Goal: Find specific page/section: Find specific page/section

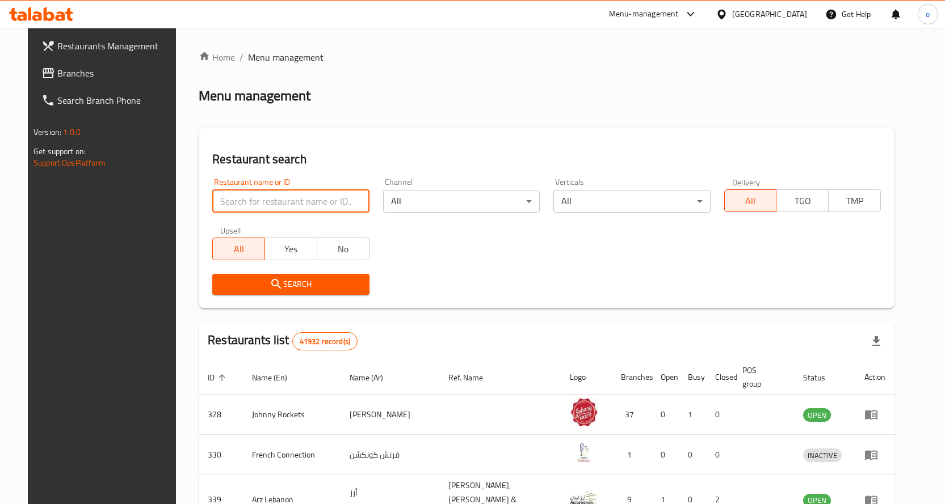
click at [293, 204] on input "search" at bounding box center [290, 201] width 157 height 23
paste input "29108"
type input "29108"
click button "Search" at bounding box center [290, 284] width 157 height 21
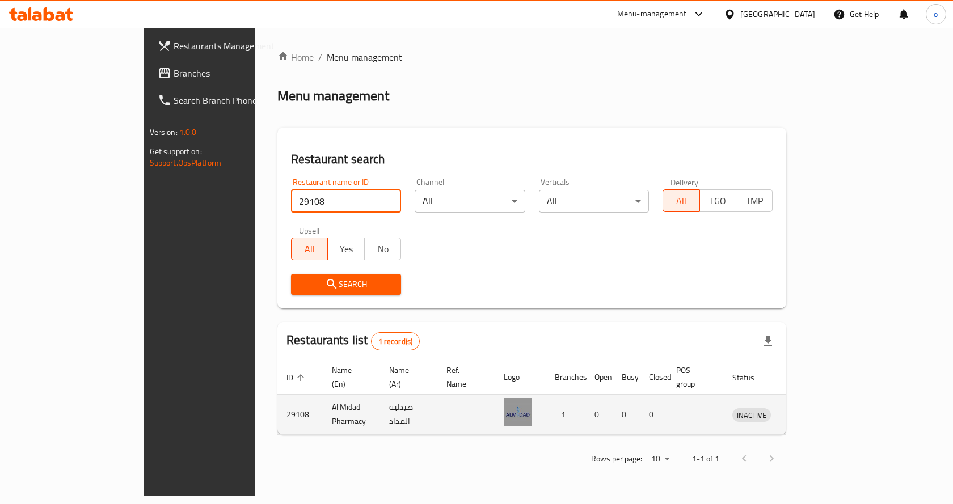
click at [640, 411] on td "0" at bounding box center [626, 415] width 27 height 40
click at [323, 405] on td "Al Midad Pharmacy" at bounding box center [351, 415] width 57 height 40
click at [323, 409] on td "Al Midad Pharmacy" at bounding box center [351, 415] width 57 height 40
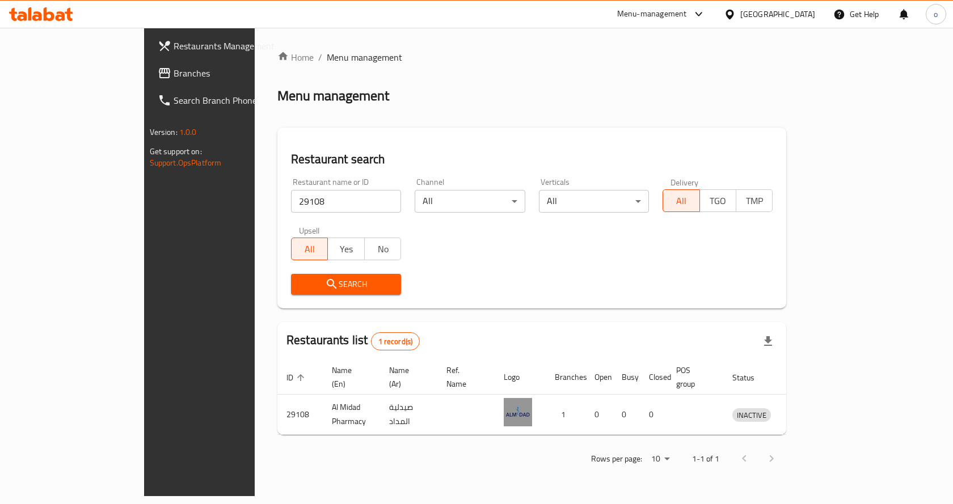
click at [174, 47] on span "Restaurants Management" at bounding box center [234, 46] width 121 height 14
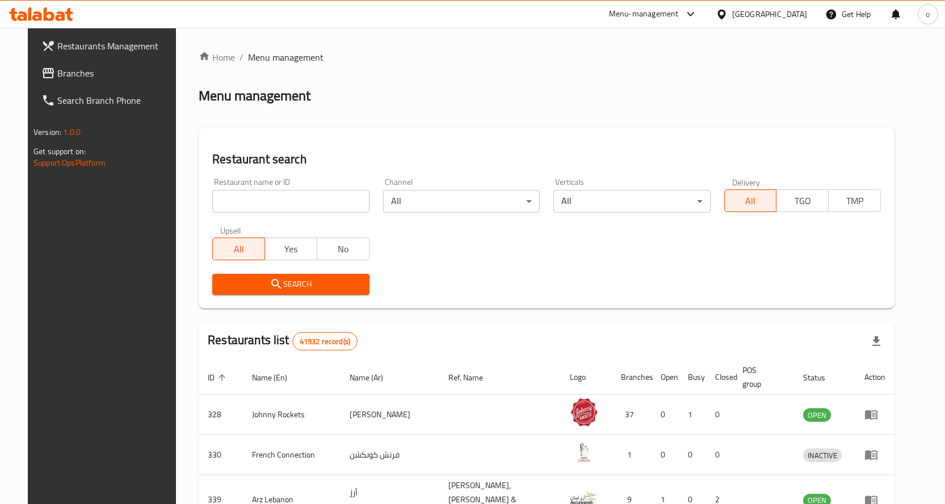
click at [275, 207] on input "search" at bounding box center [290, 201] width 157 height 23
paste input "29108"
type input "29108"
click button "Search" at bounding box center [290, 284] width 157 height 21
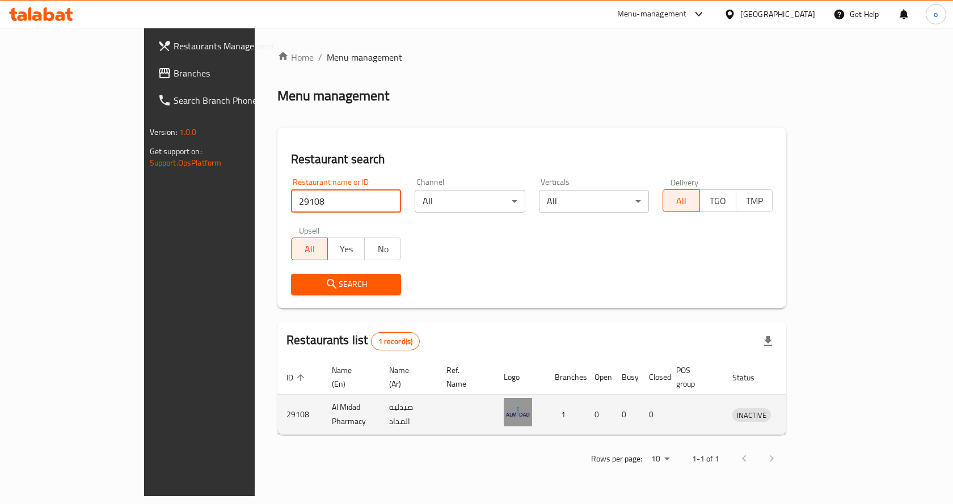
click at [400, 405] on td "صيدلية المداد" at bounding box center [408, 415] width 57 height 40
click at [380, 406] on td "صيدلية المداد" at bounding box center [408, 415] width 57 height 40
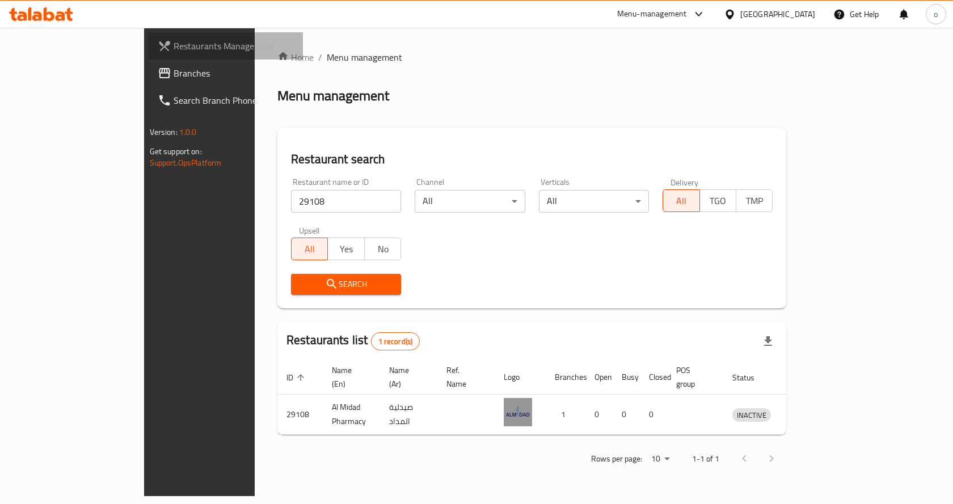
click at [174, 51] on span "Restaurants Management" at bounding box center [234, 46] width 121 height 14
